Goal: Task Accomplishment & Management: Complete application form

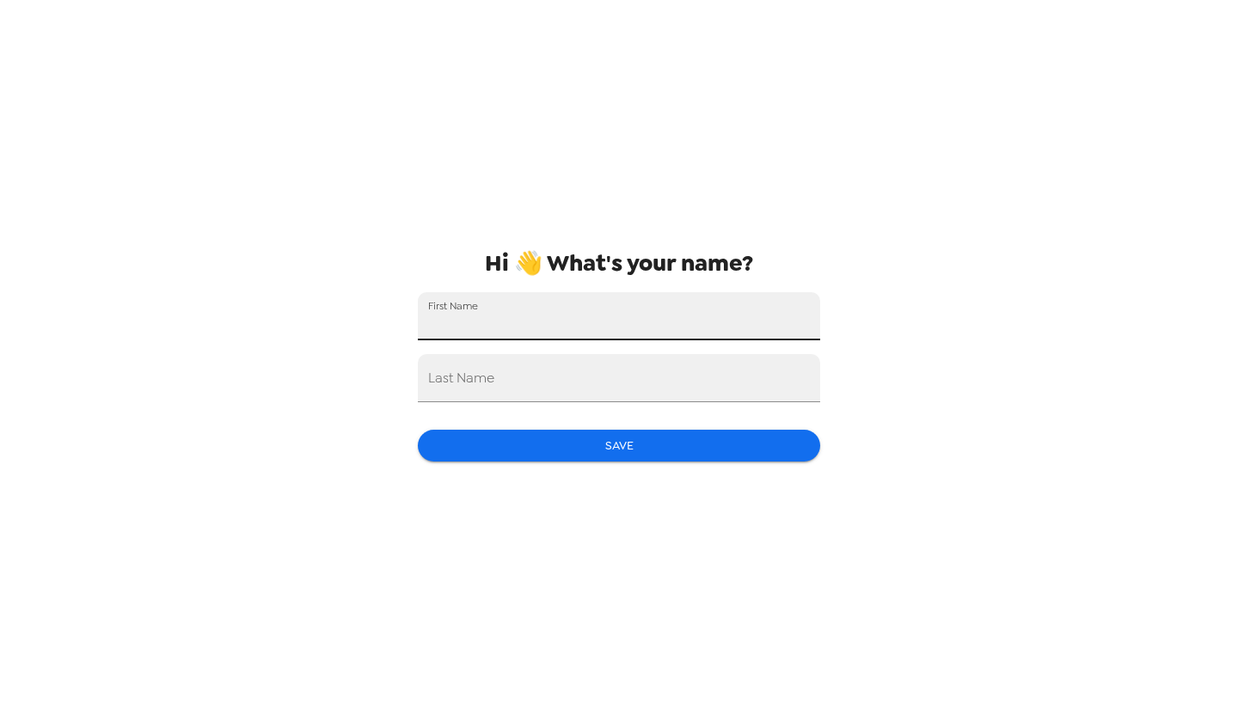
click at [628, 313] on input "First Name" at bounding box center [619, 316] width 402 height 48
type input "Srikanya"
type input "Garuda"
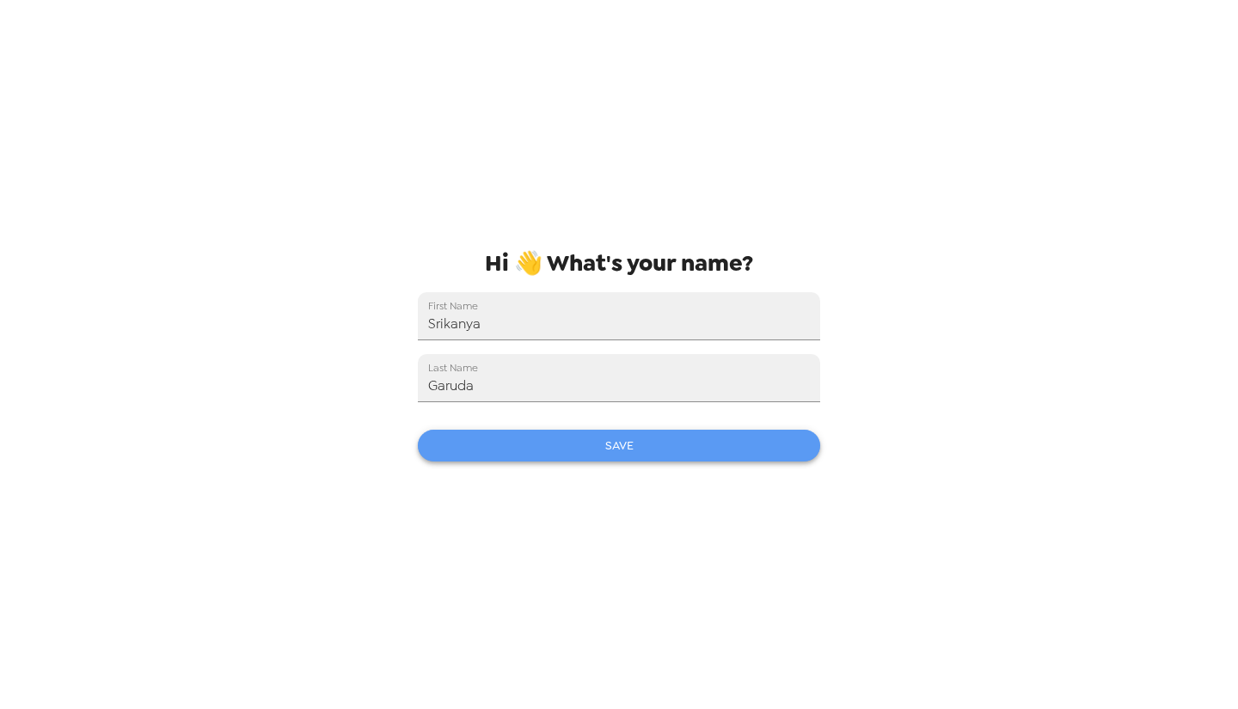
click at [554, 460] on button "Save" at bounding box center [619, 446] width 402 height 32
